Goal: Task Accomplishment & Management: Complete application form

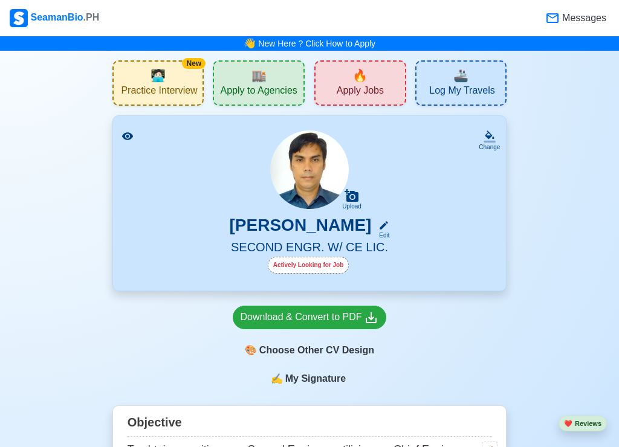
click at [339, 86] on span "Apply Jobs" at bounding box center [360, 92] width 47 height 15
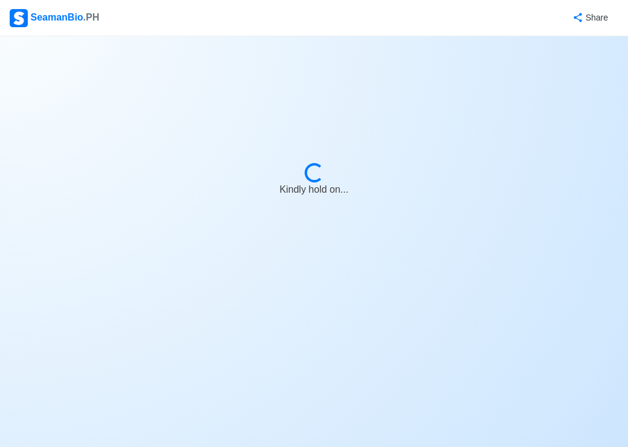
select select "2nd Engineer"
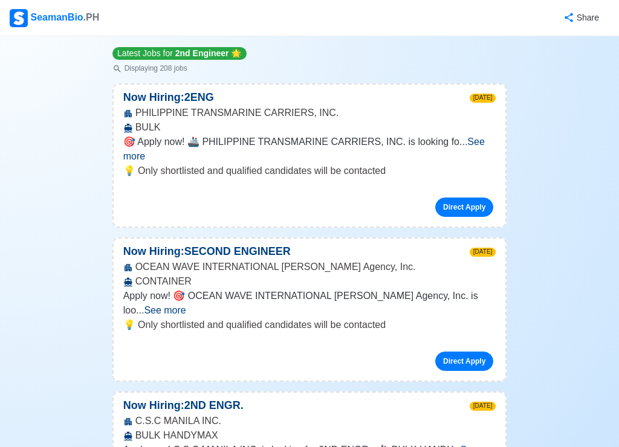
scroll to position [181, 0]
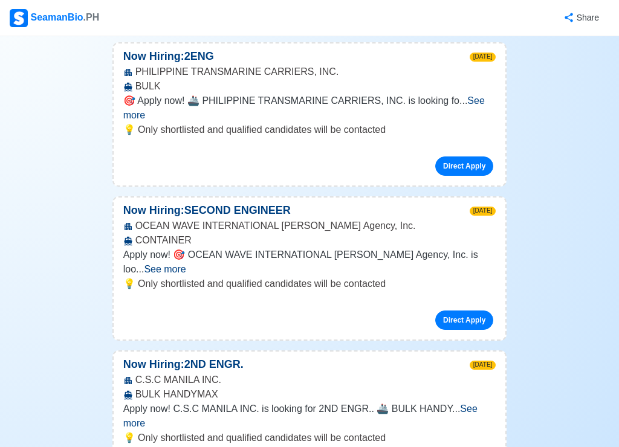
click at [186, 264] on span "See more" at bounding box center [165, 269] width 42 height 10
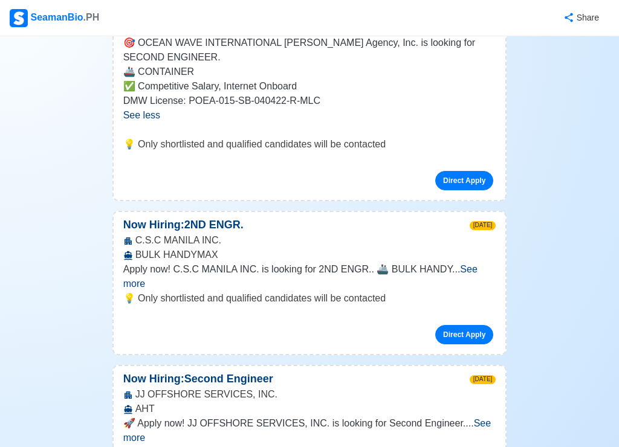
scroll to position [423, 0]
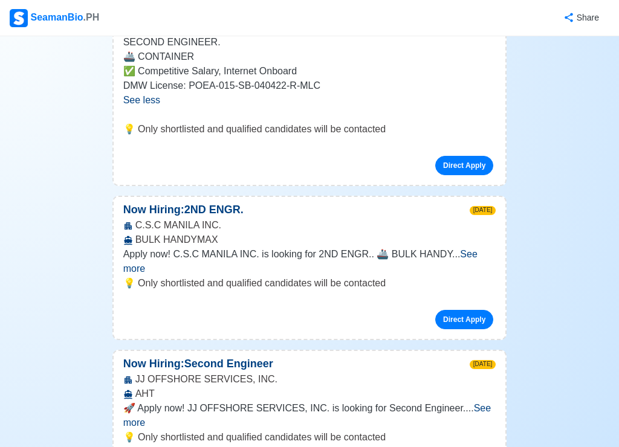
click at [473, 249] on span "See more" at bounding box center [300, 261] width 354 height 25
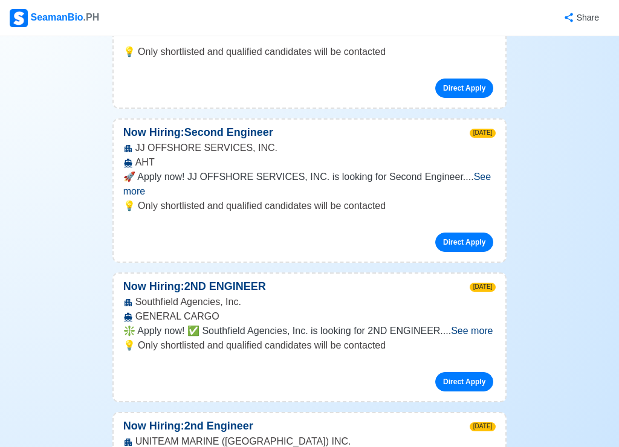
scroll to position [786, 0]
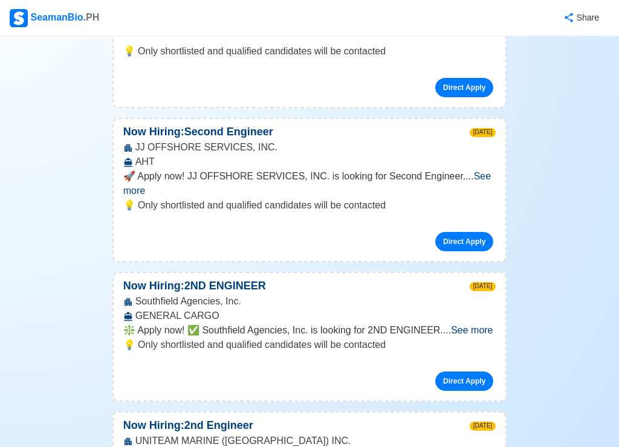
click at [469, 325] on span "See more" at bounding box center [472, 330] width 42 height 10
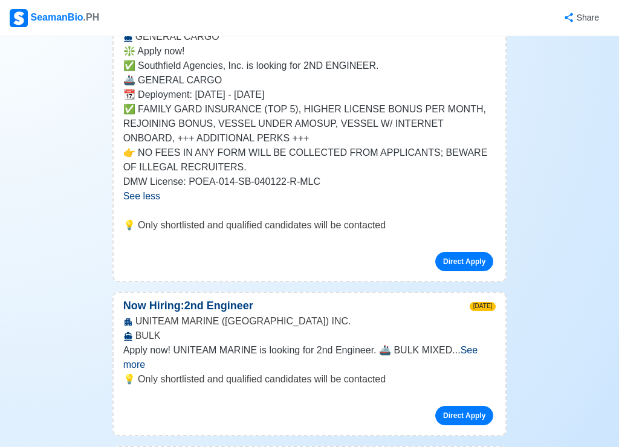
scroll to position [1088, 0]
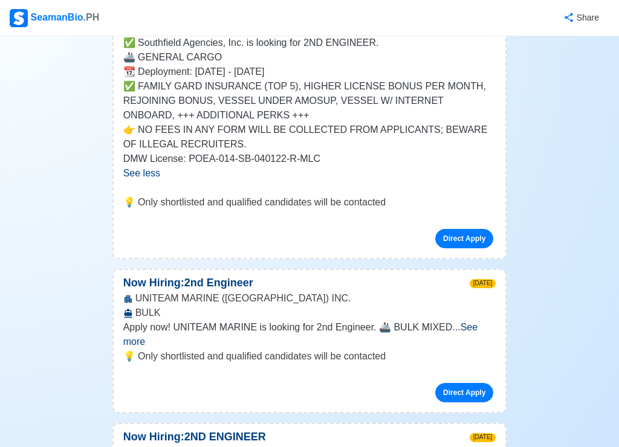
click at [476, 322] on span "See more" at bounding box center [300, 334] width 354 height 25
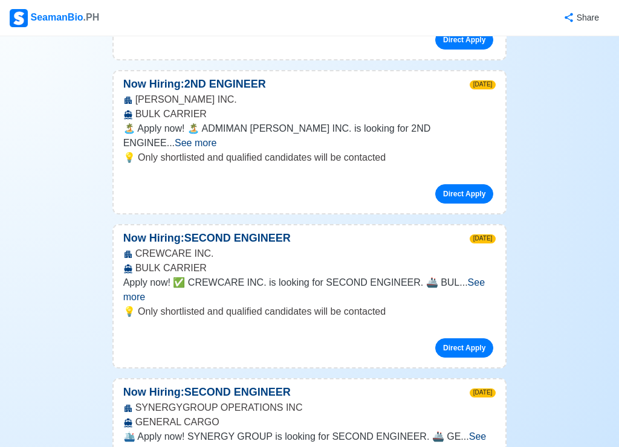
scroll to position [1571, 0]
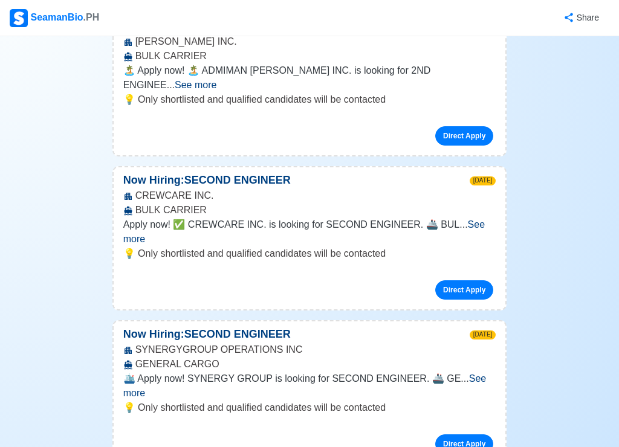
click at [479, 373] on span "See more" at bounding box center [304, 385] width 363 height 25
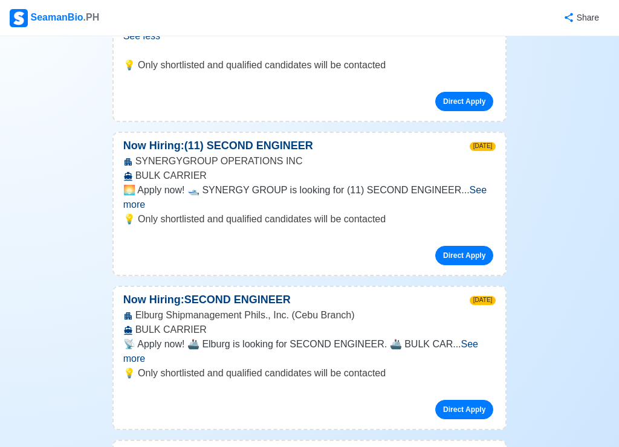
scroll to position [1994, 0]
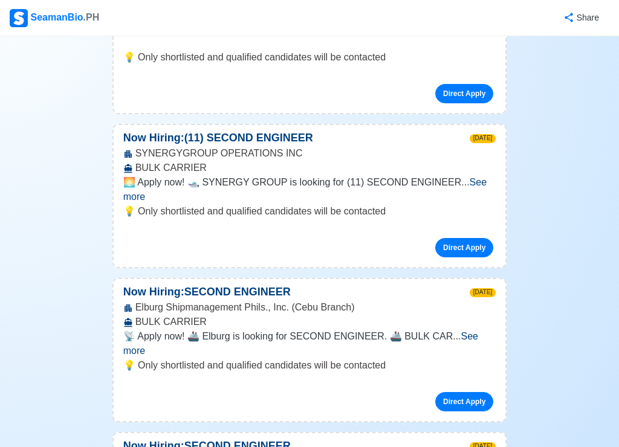
click at [463, 331] on span "See more" at bounding box center [300, 343] width 355 height 25
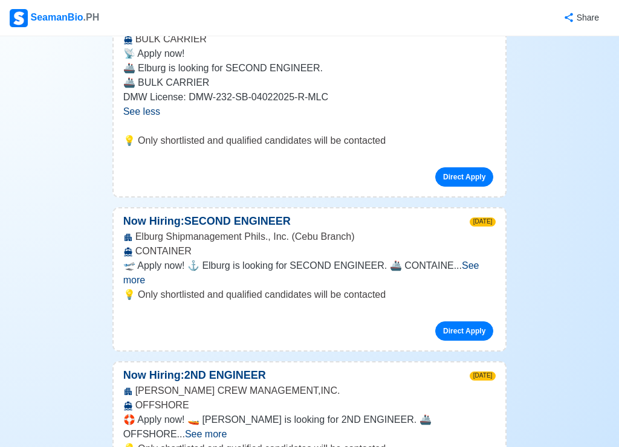
scroll to position [2296, 0]
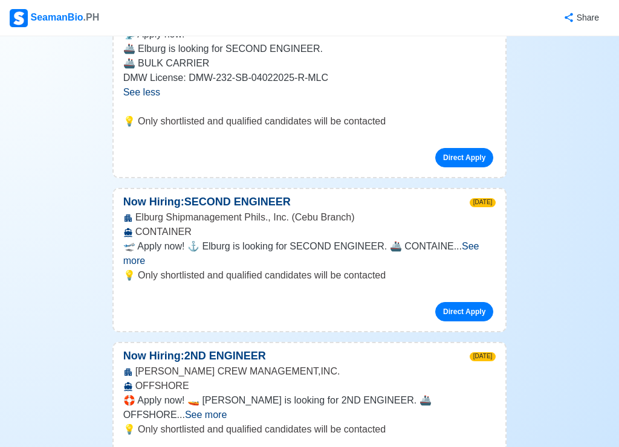
click at [227, 410] on span "See more" at bounding box center [206, 415] width 42 height 10
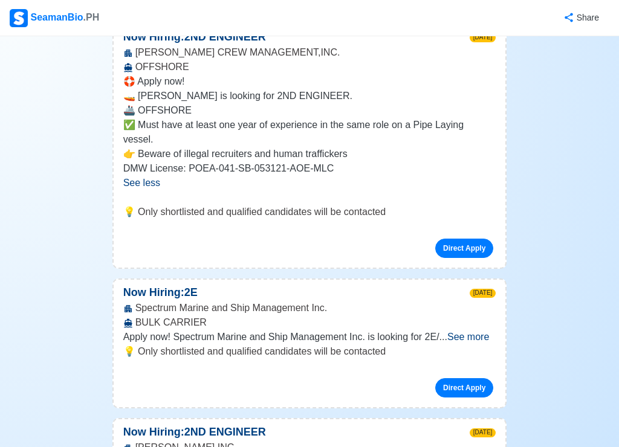
scroll to position [2659, 0]
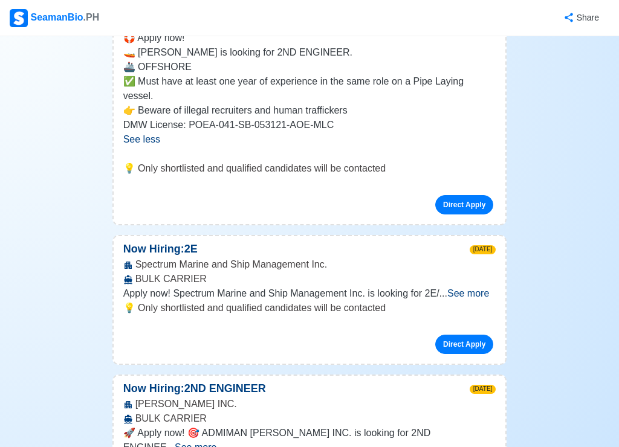
click at [468, 288] on span "See more" at bounding box center [468, 293] width 42 height 10
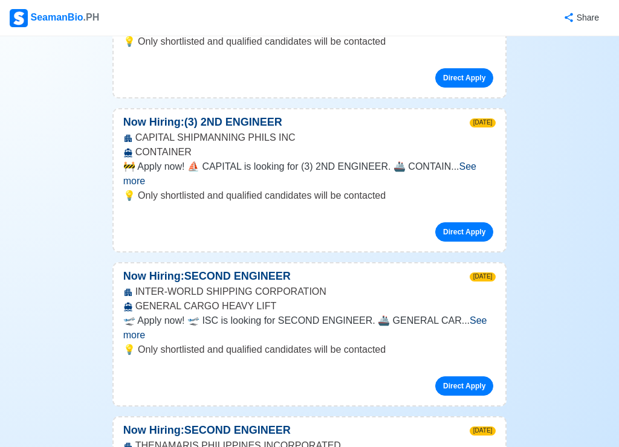
scroll to position [3203, 0]
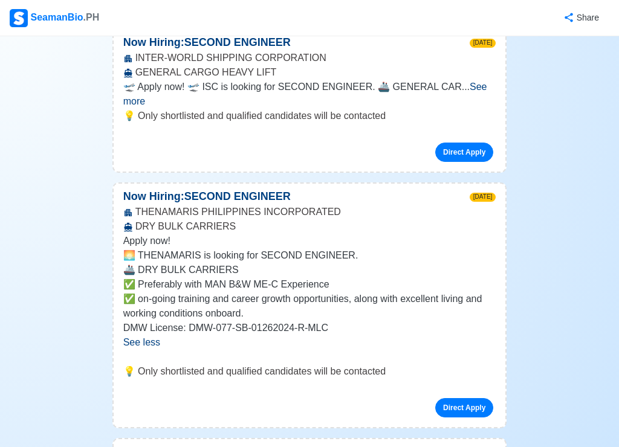
scroll to position [3445, 0]
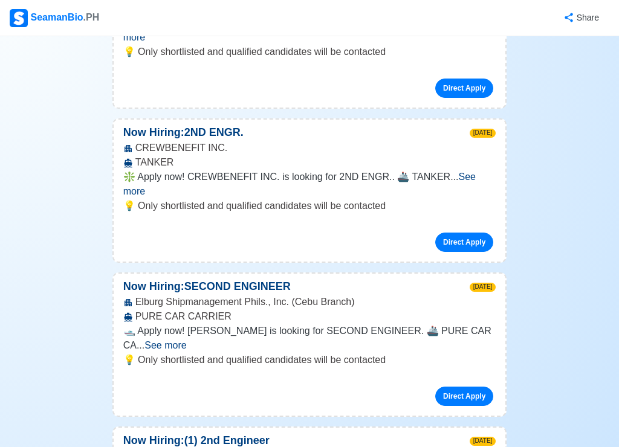
scroll to position [4230, 0]
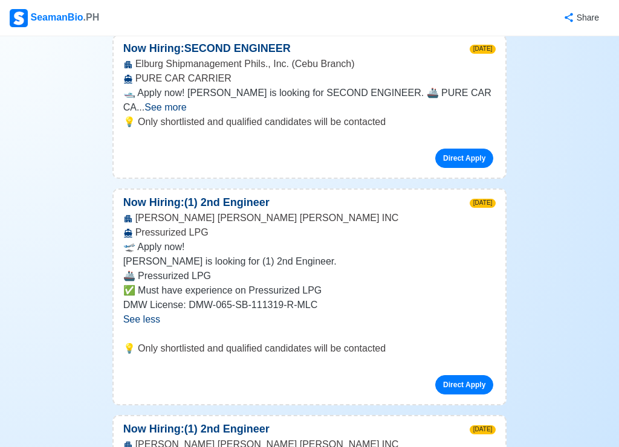
scroll to position [4472, 0]
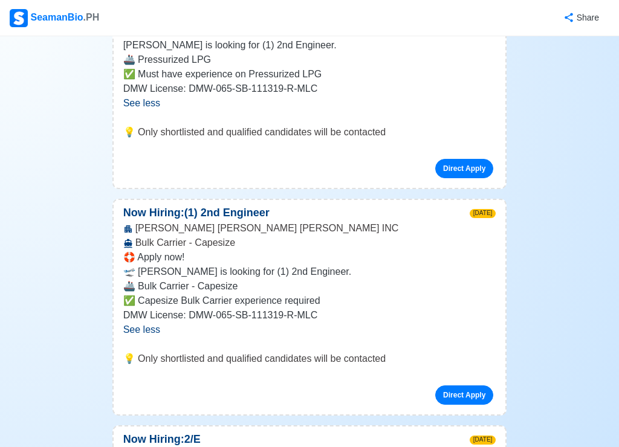
scroll to position [4714, 0]
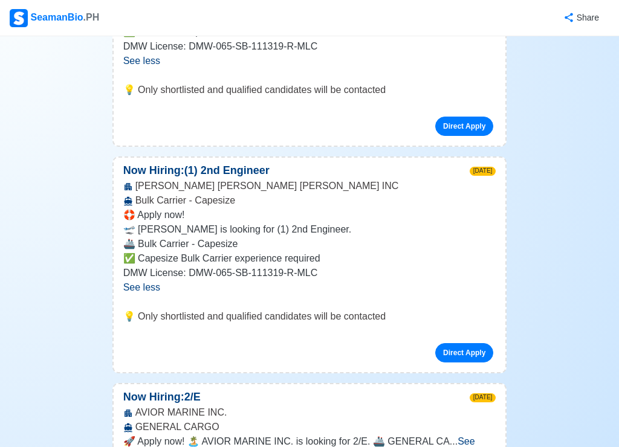
click at [475, 436] on span "See more" at bounding box center [299, 448] width 352 height 25
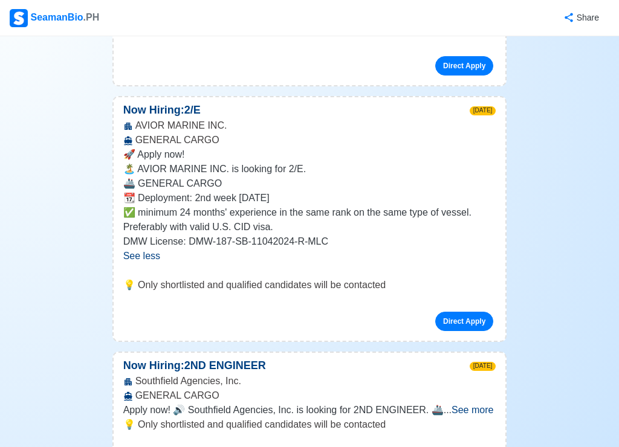
scroll to position [5016, 0]
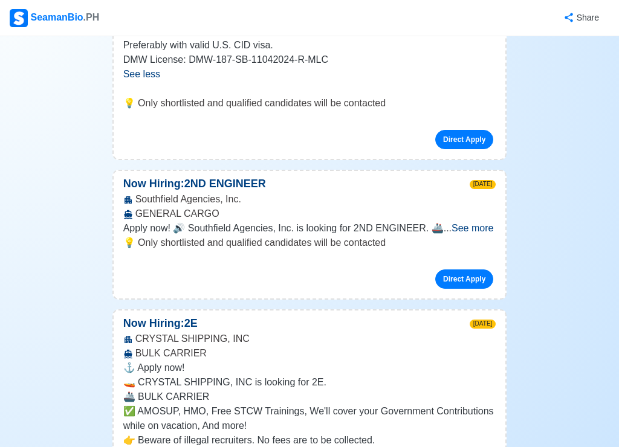
scroll to position [5197, 0]
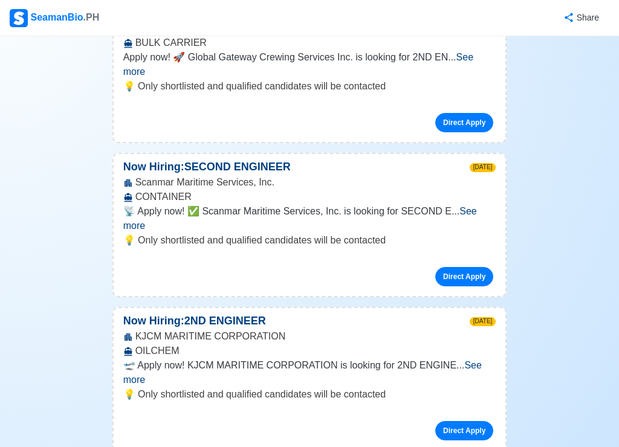
scroll to position [5801, 0]
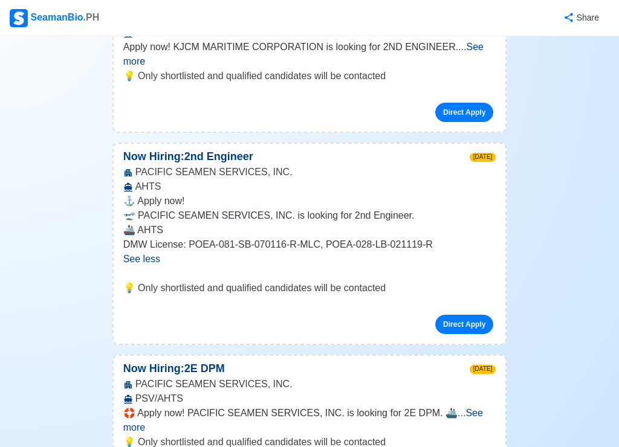
scroll to position [6224, 0]
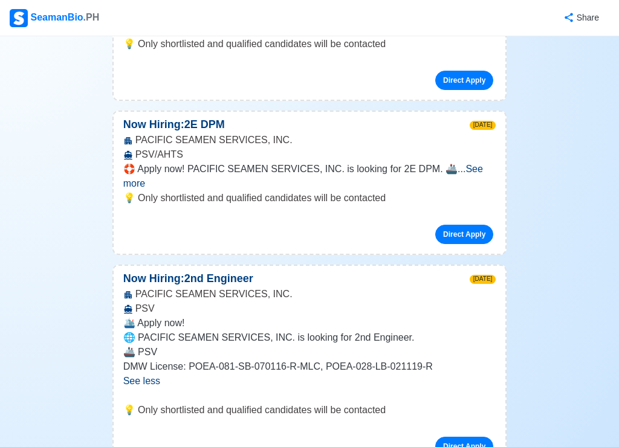
scroll to position [6466, 0]
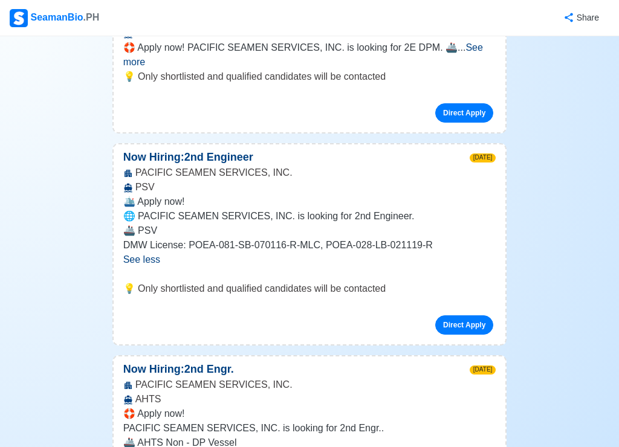
scroll to position [6647, 0]
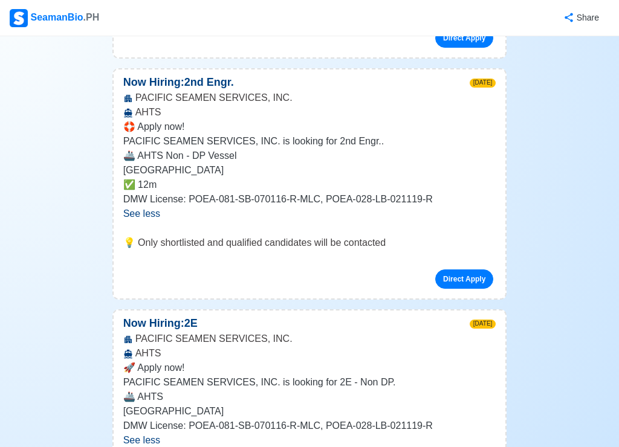
scroll to position [6889, 0]
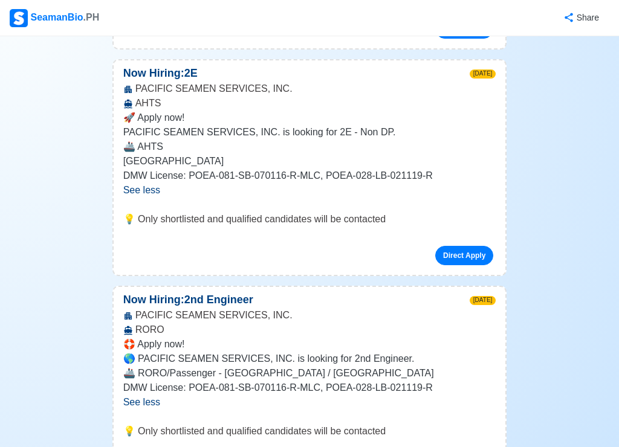
scroll to position [7131, 0]
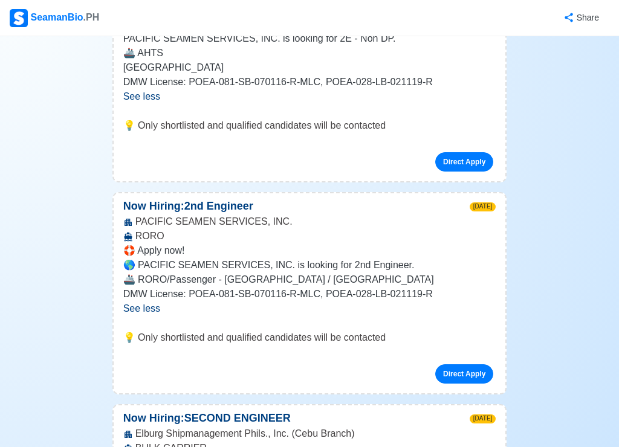
scroll to position [7312, 0]
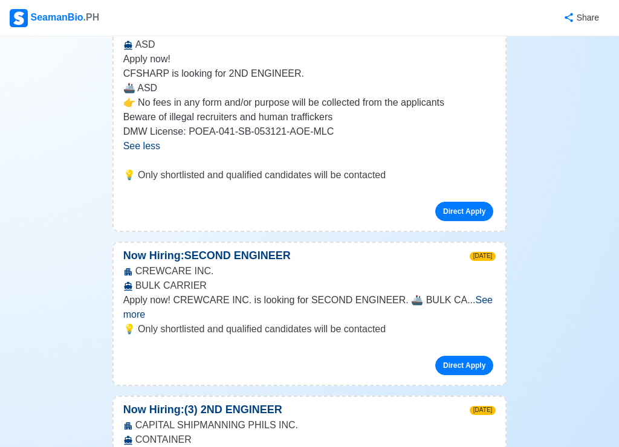
scroll to position [7856, 0]
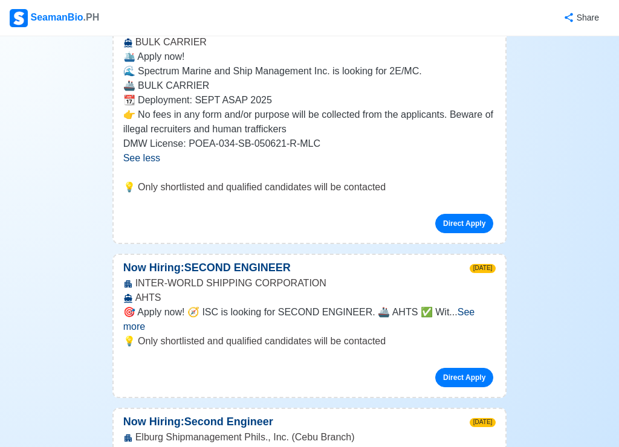
scroll to position [8400, 0]
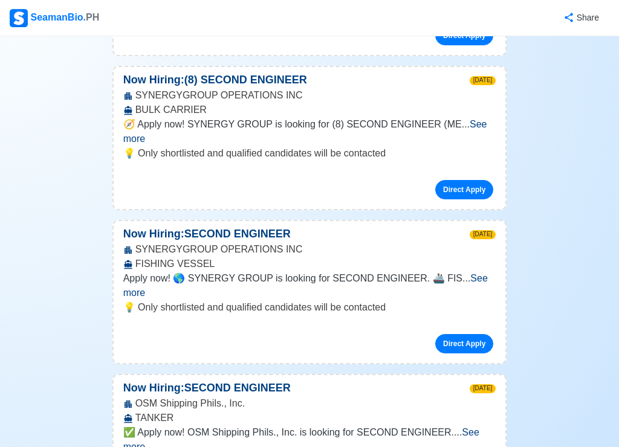
scroll to position [9306, 0]
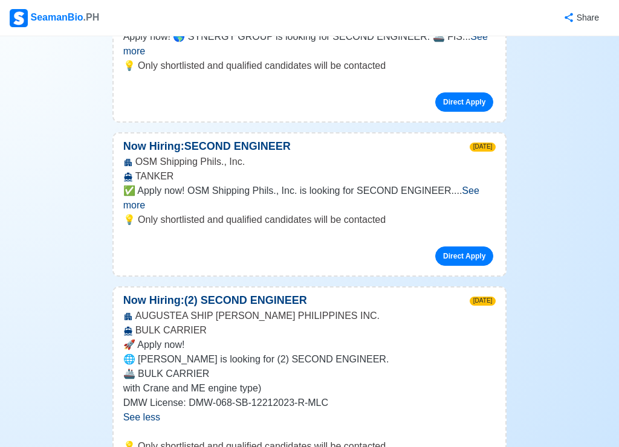
scroll to position [9548, 0]
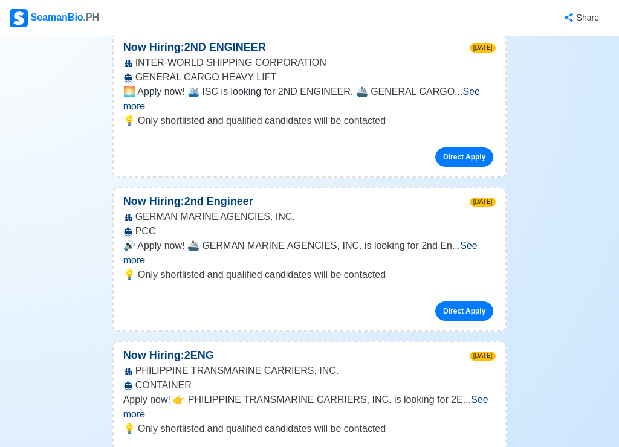
scroll to position [10394, 0]
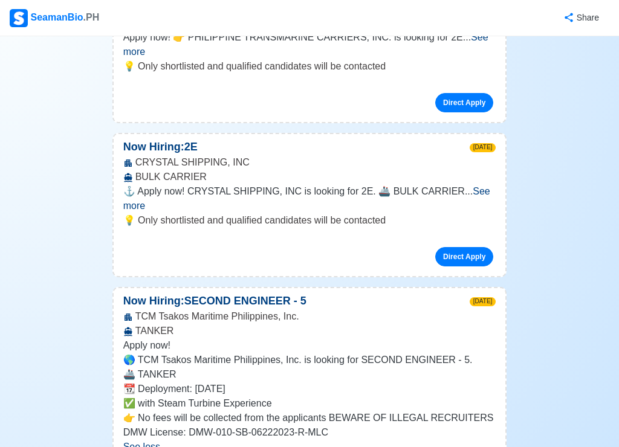
scroll to position [10757, 0]
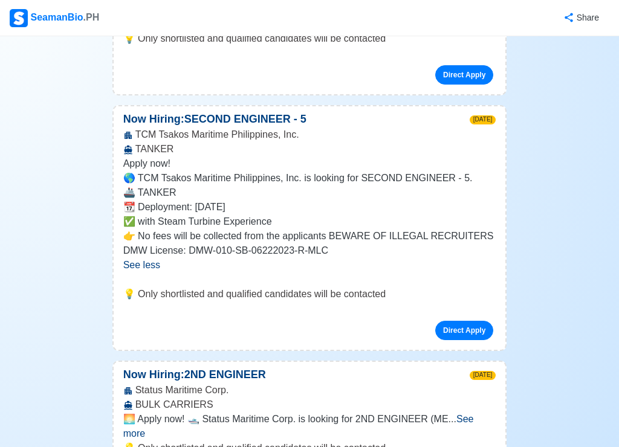
scroll to position [10938, 0]
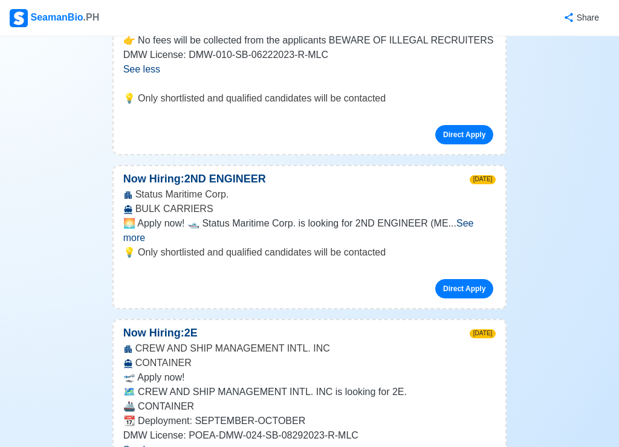
scroll to position [11180, 0]
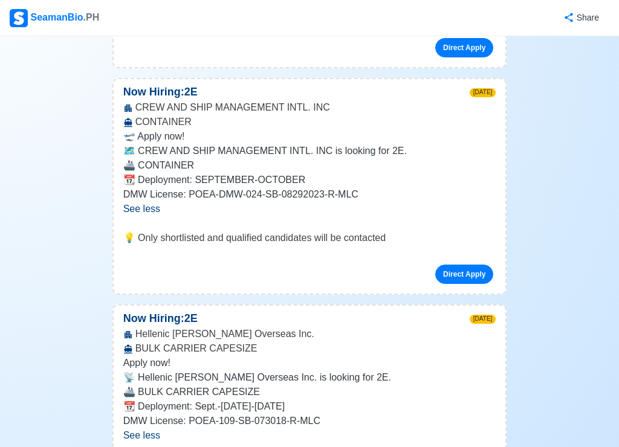
scroll to position [11421, 0]
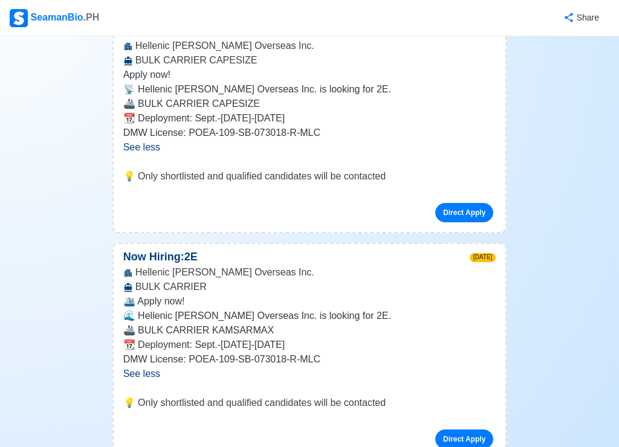
scroll to position [11663, 0]
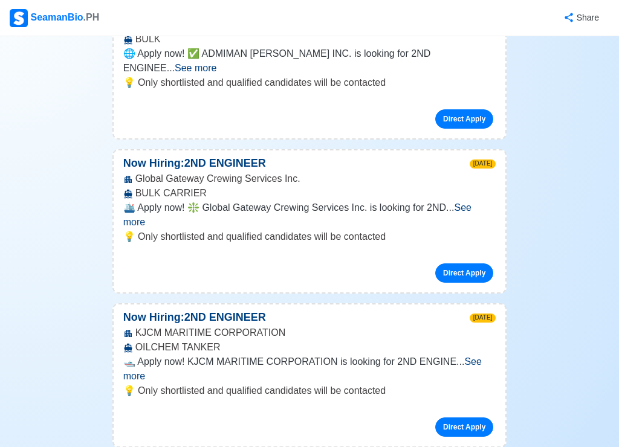
scroll to position [13113, 0]
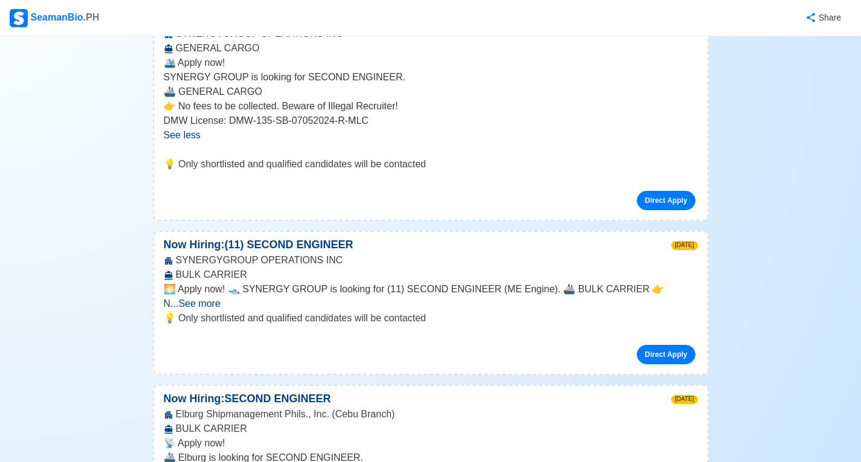
scroll to position [1752, 0]
